Goal: Find specific page/section: Find specific page/section

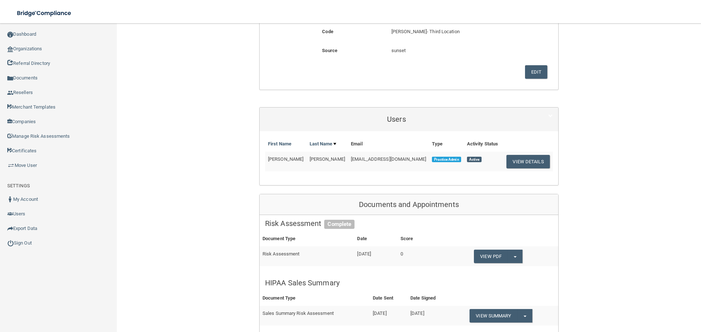
scroll to position [255, 0]
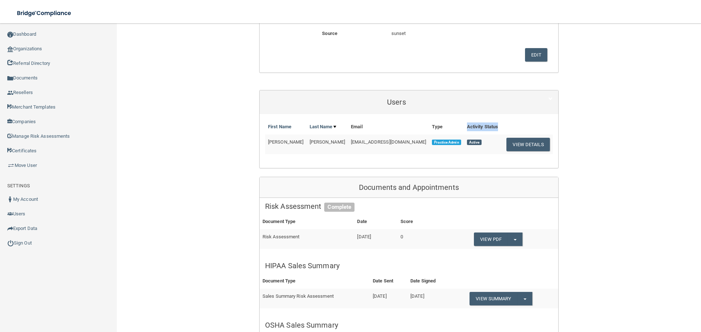
drag, startPoint x: 489, startPoint y: 129, endPoint x: 449, endPoint y: 126, distance: 40.3
click at [464, 126] on th "Activity Status" at bounding box center [482, 127] width 37 height 15
click at [438, 121] on th "Type" at bounding box center [446, 127] width 35 height 15
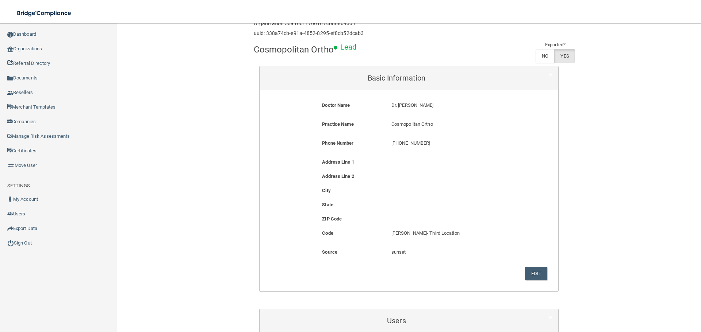
scroll to position [109, 0]
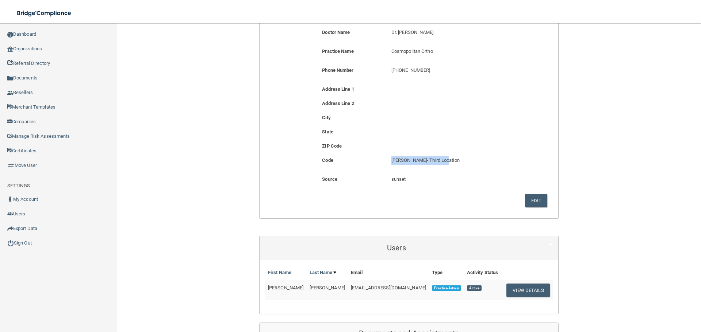
drag, startPoint x: 449, startPoint y: 161, endPoint x: 377, endPoint y: 155, distance: 72.4
click at [387, 159] on div "[PERSON_NAME]- Third Location [PERSON_NAME]- Third Location" at bounding box center [455, 163] width 138 height 14
click at [376, 155] on div "ZIP Code" at bounding box center [409, 149] width 288 height 14
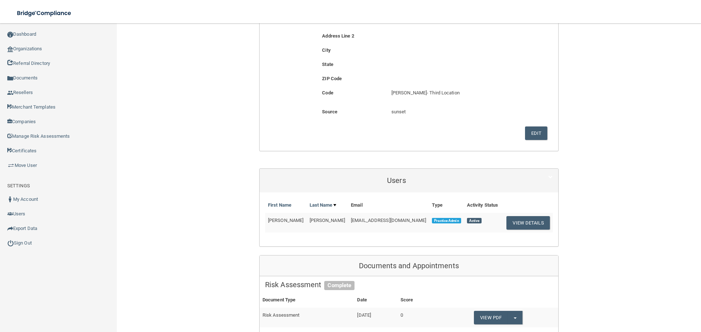
scroll to position [182, 0]
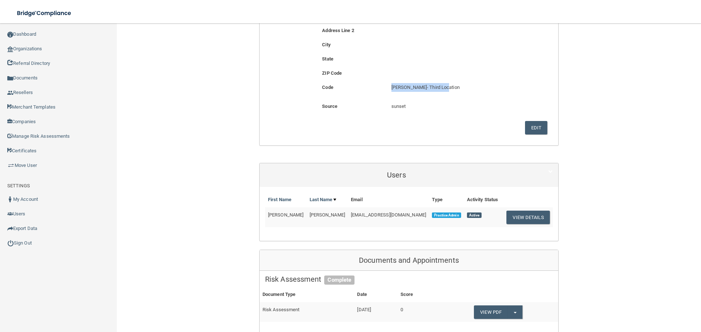
drag, startPoint x: 367, startPoint y: 89, endPoint x: 438, endPoint y: 90, distance: 71.2
click at [438, 90] on div "Code [PERSON_NAME]- Third Location [PERSON_NAME]- Third Location" at bounding box center [409, 90] width 288 height 14
click at [426, 103] on p "sunset" at bounding box center [454, 106] width 127 height 9
drag, startPoint x: 373, startPoint y: 87, endPoint x: 430, endPoint y: 88, distance: 56.9
click at [430, 88] on div "Code [PERSON_NAME]- Third Location [PERSON_NAME]- Third Location" at bounding box center [409, 90] width 288 height 14
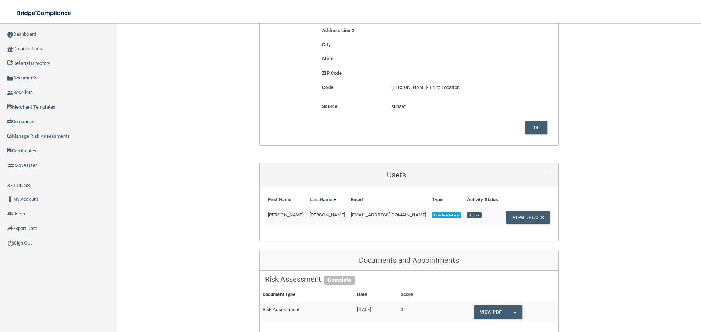
click at [364, 92] on div "Code [PERSON_NAME]- Third Location [PERSON_NAME]- Third Location" at bounding box center [409, 90] width 288 height 14
drag, startPoint x: 408, startPoint y: 107, endPoint x: 381, endPoint y: 105, distance: 27.4
click at [381, 105] on div "Source sunset PCIHIPAA prodtest123 prod-test2 prod-test3 savageconsulting wnc t…" at bounding box center [409, 109] width 288 height 14
click at [375, 113] on div "Source sunset PCIHIPAA prodtest123 prod-test2 prod-test3 savageconsulting wnc t…" at bounding box center [409, 109] width 288 height 14
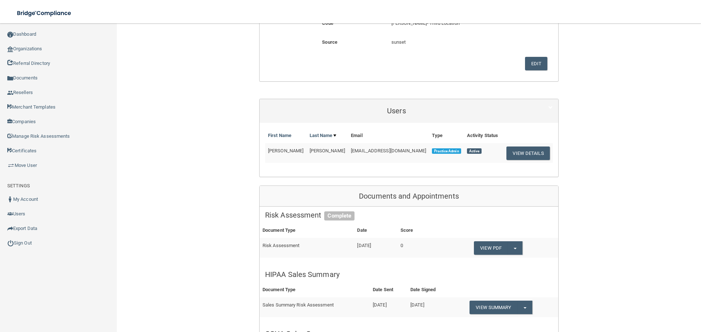
scroll to position [282, 0]
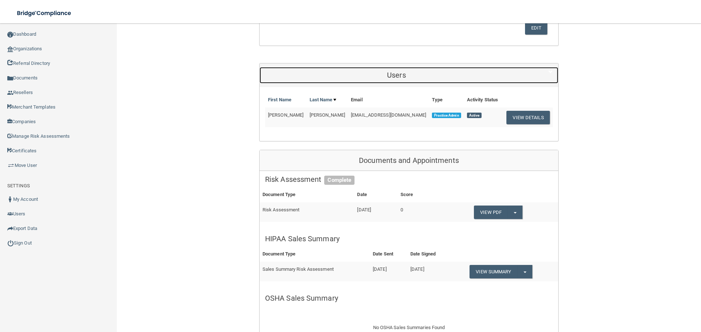
click at [390, 78] on h5 "Users" at bounding box center [396, 75] width 263 height 8
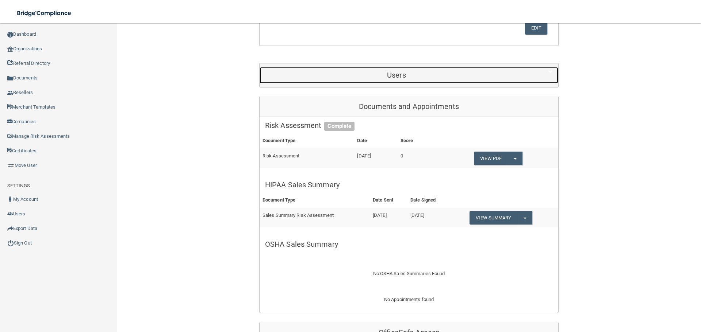
click at [390, 78] on h5 "Users" at bounding box center [396, 75] width 263 height 8
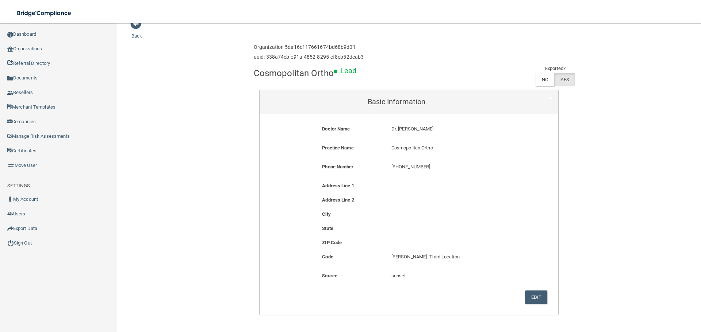
scroll to position [0, 0]
